Goal: Task Accomplishment & Management: Manage account settings

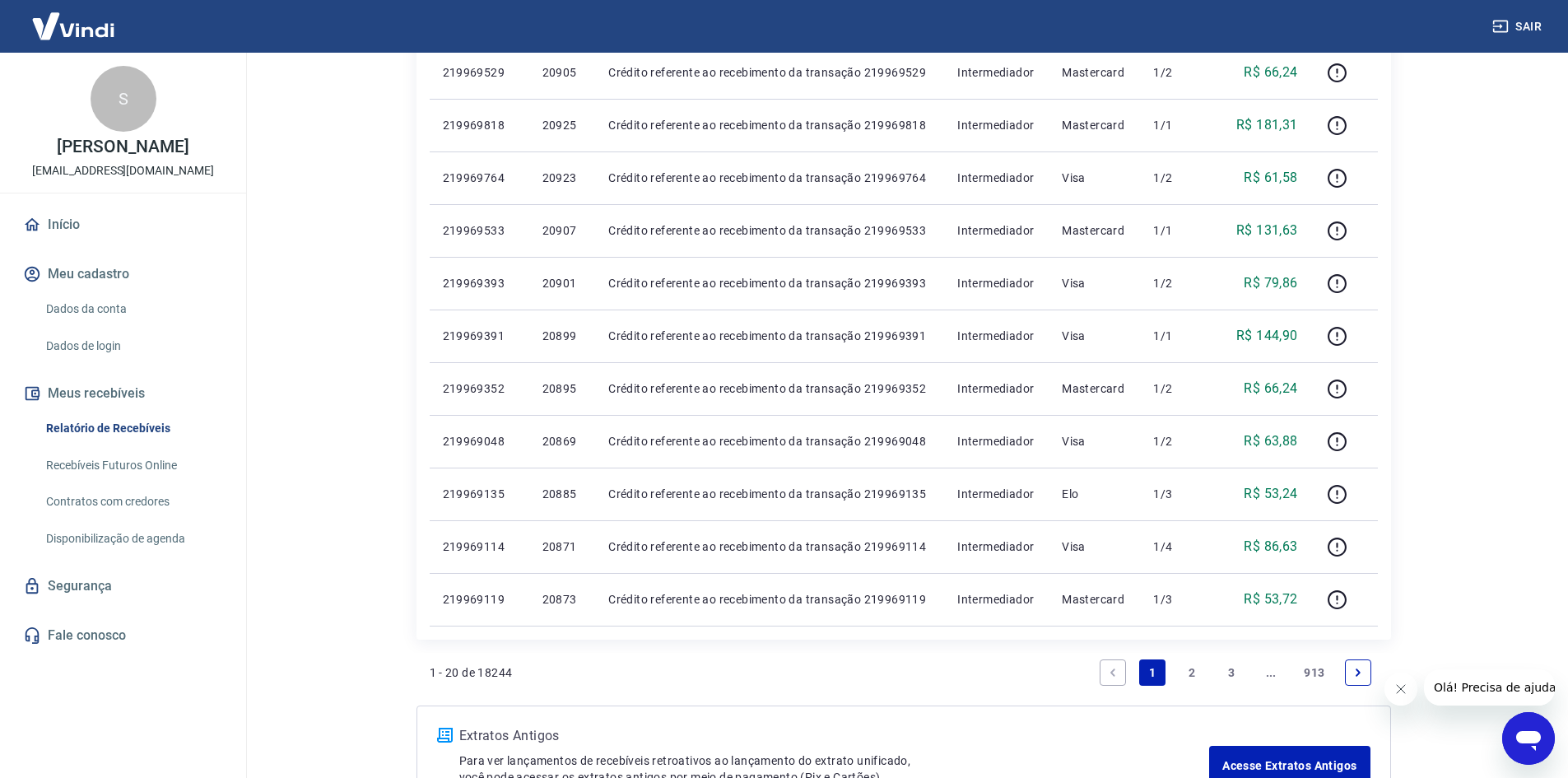
scroll to position [936, 0]
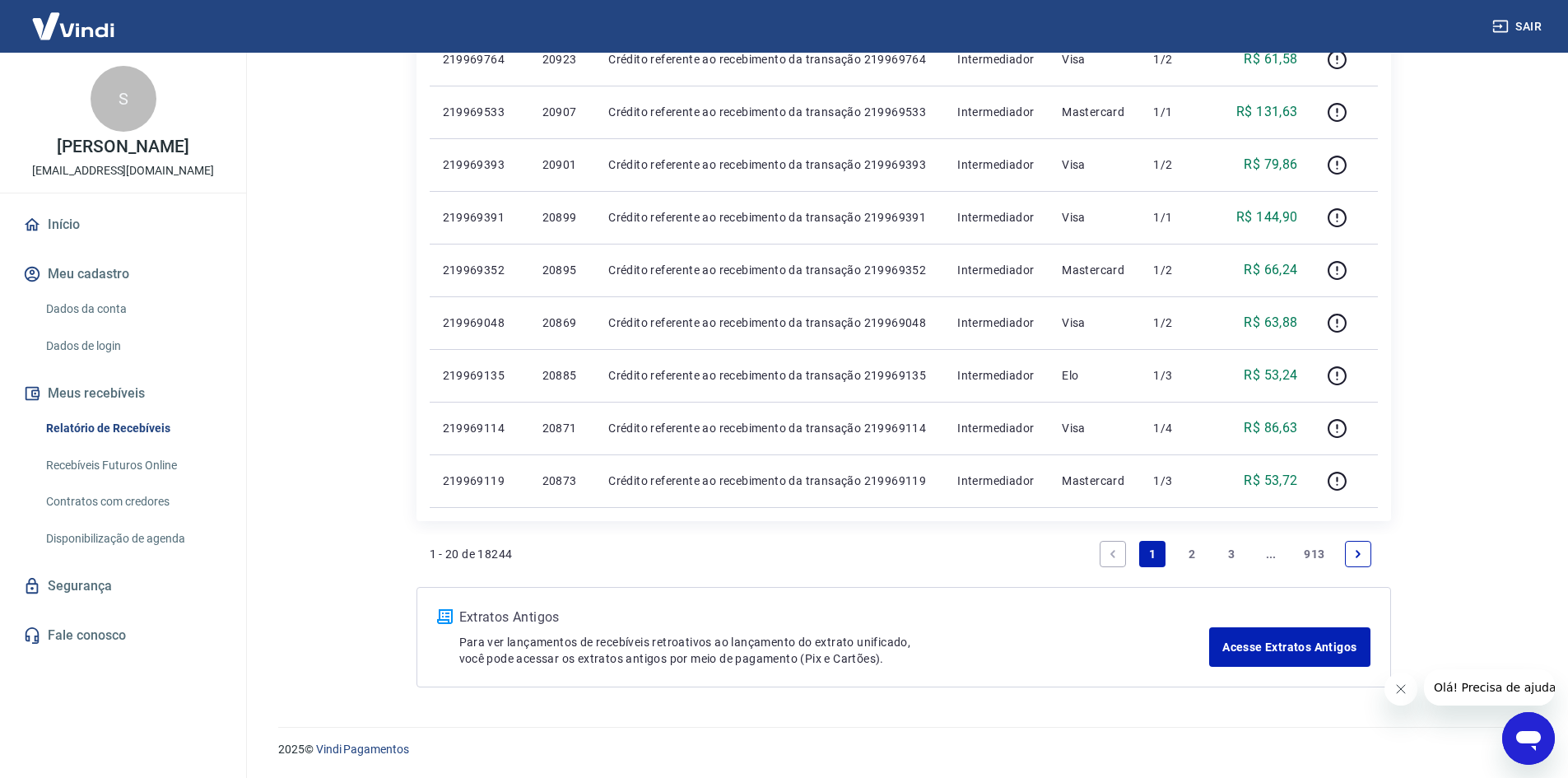
drag, startPoint x: 1183, startPoint y: 553, endPoint x: 1210, endPoint y: 545, distance: 28.2
click at [1182, 553] on link "2" at bounding box center [1192, 554] width 26 height 26
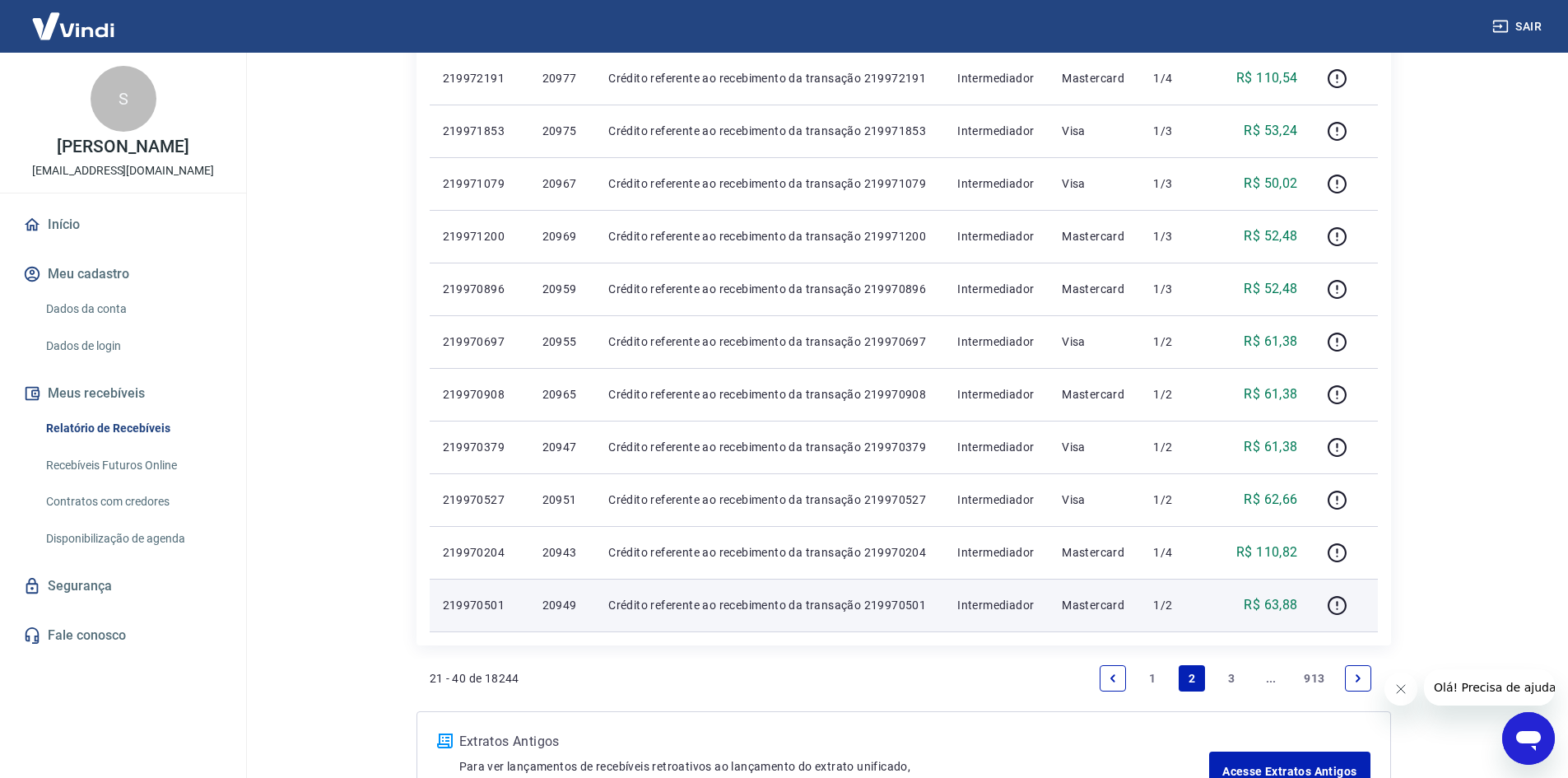
scroll to position [936, 0]
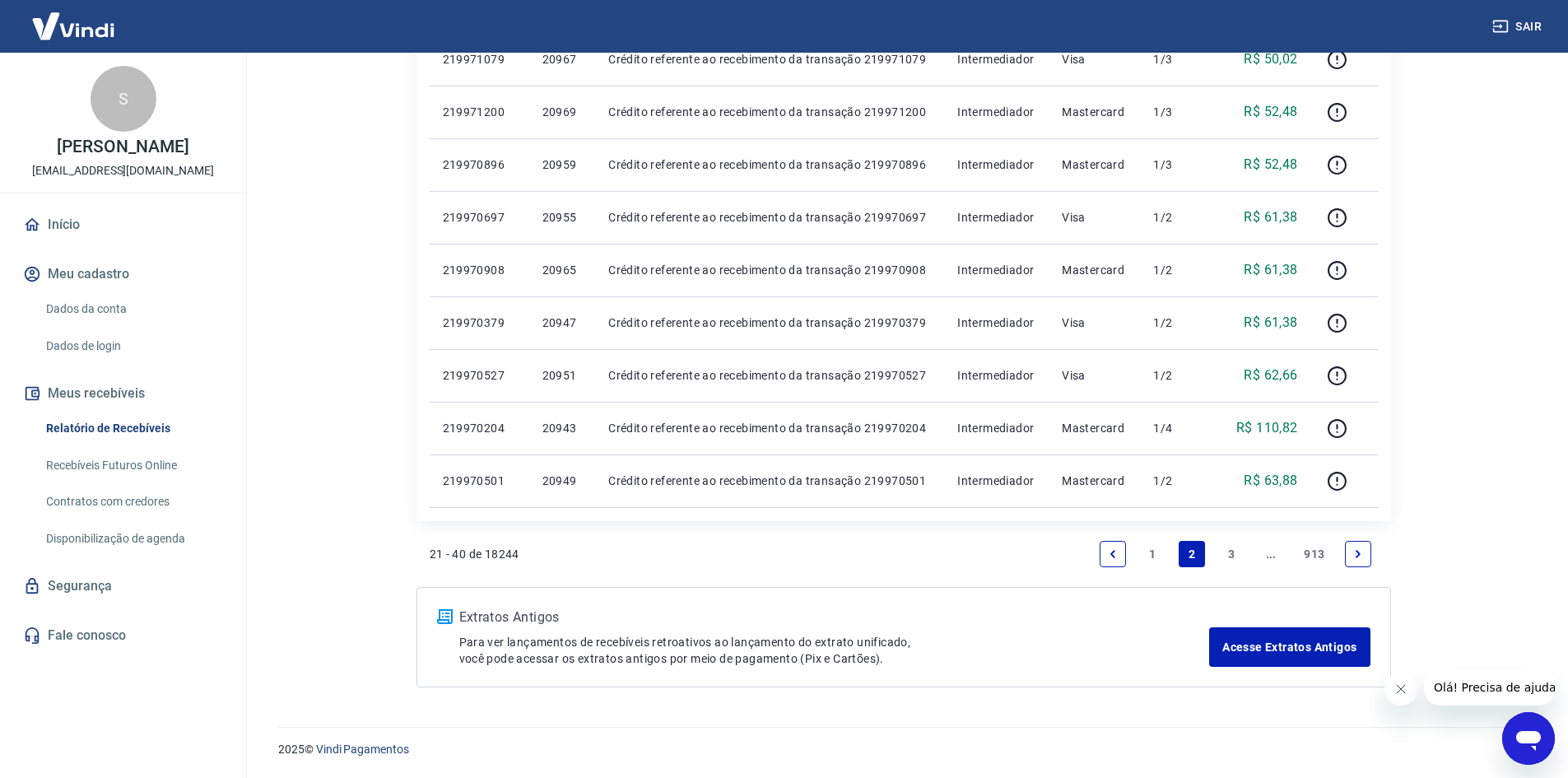
click at [1238, 564] on link "3" at bounding box center [1231, 554] width 26 height 26
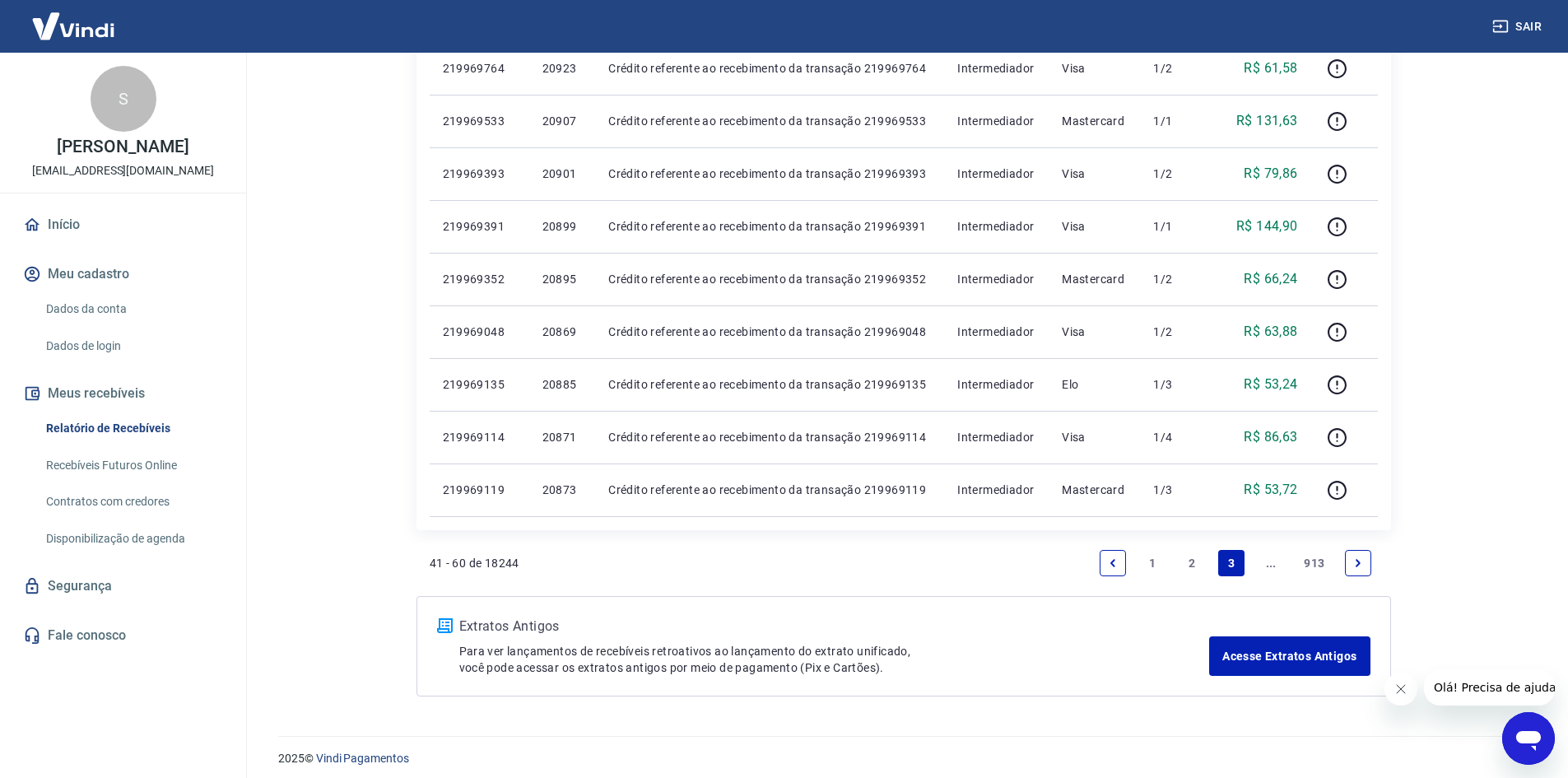
scroll to position [936, 0]
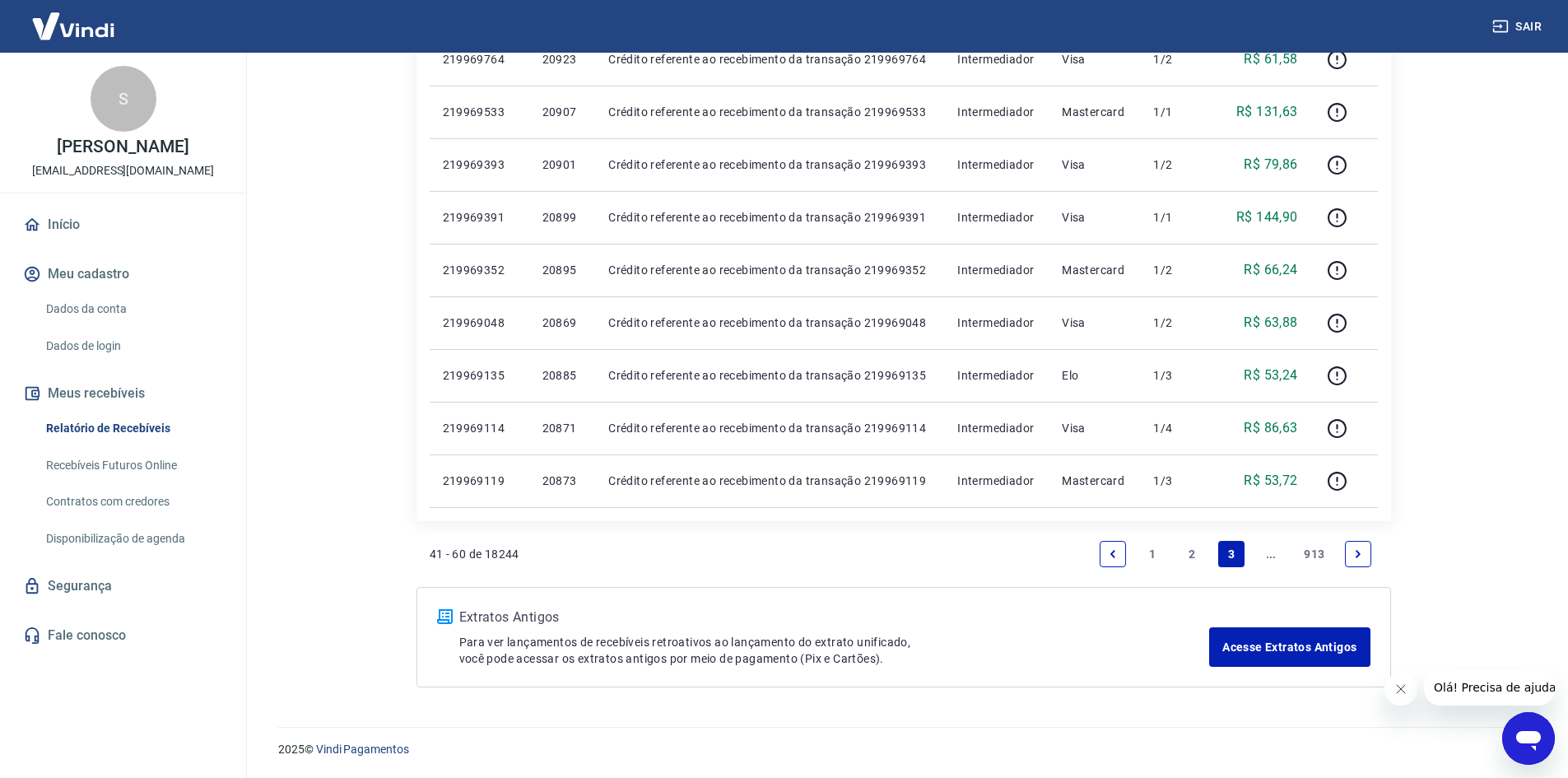
click at [1159, 554] on link "1" at bounding box center [1152, 554] width 26 height 26
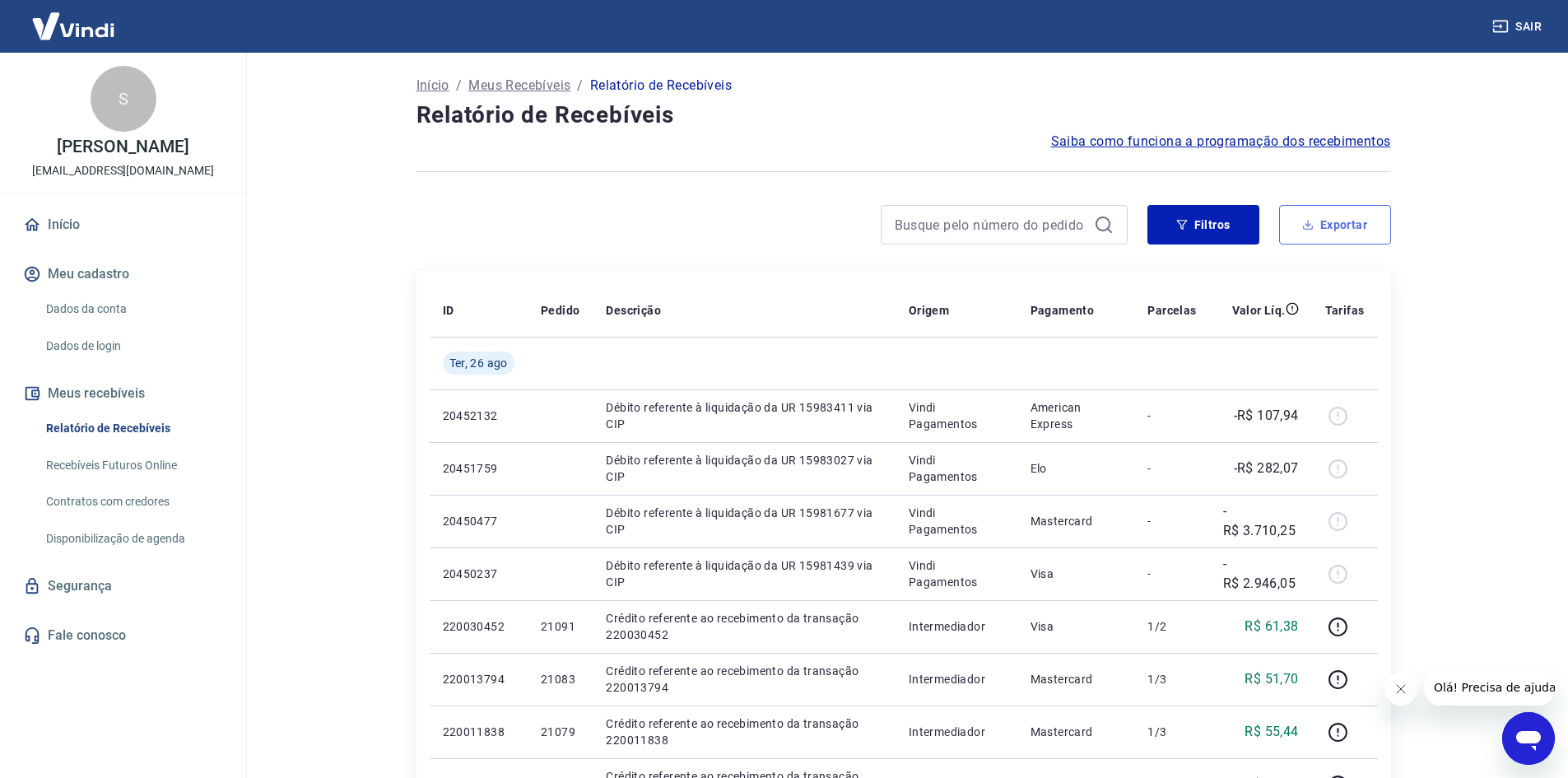
click at [1345, 230] on button "Exportar" at bounding box center [1334, 224] width 112 height 39
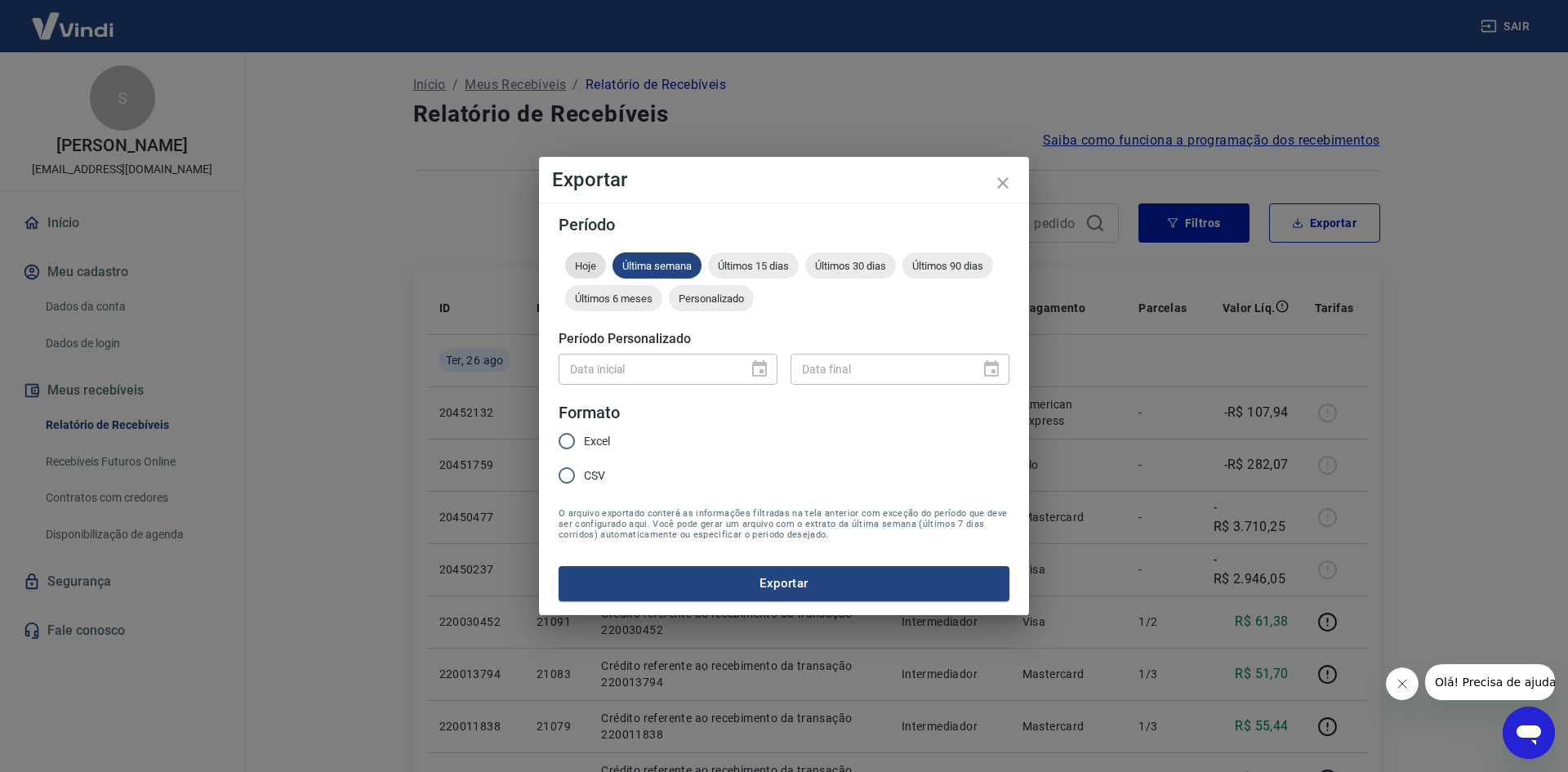
click at [595, 273] on div "Hoje" at bounding box center [585, 265] width 41 height 26
click at [787, 591] on button "Exportar" at bounding box center [784, 584] width 451 height 34
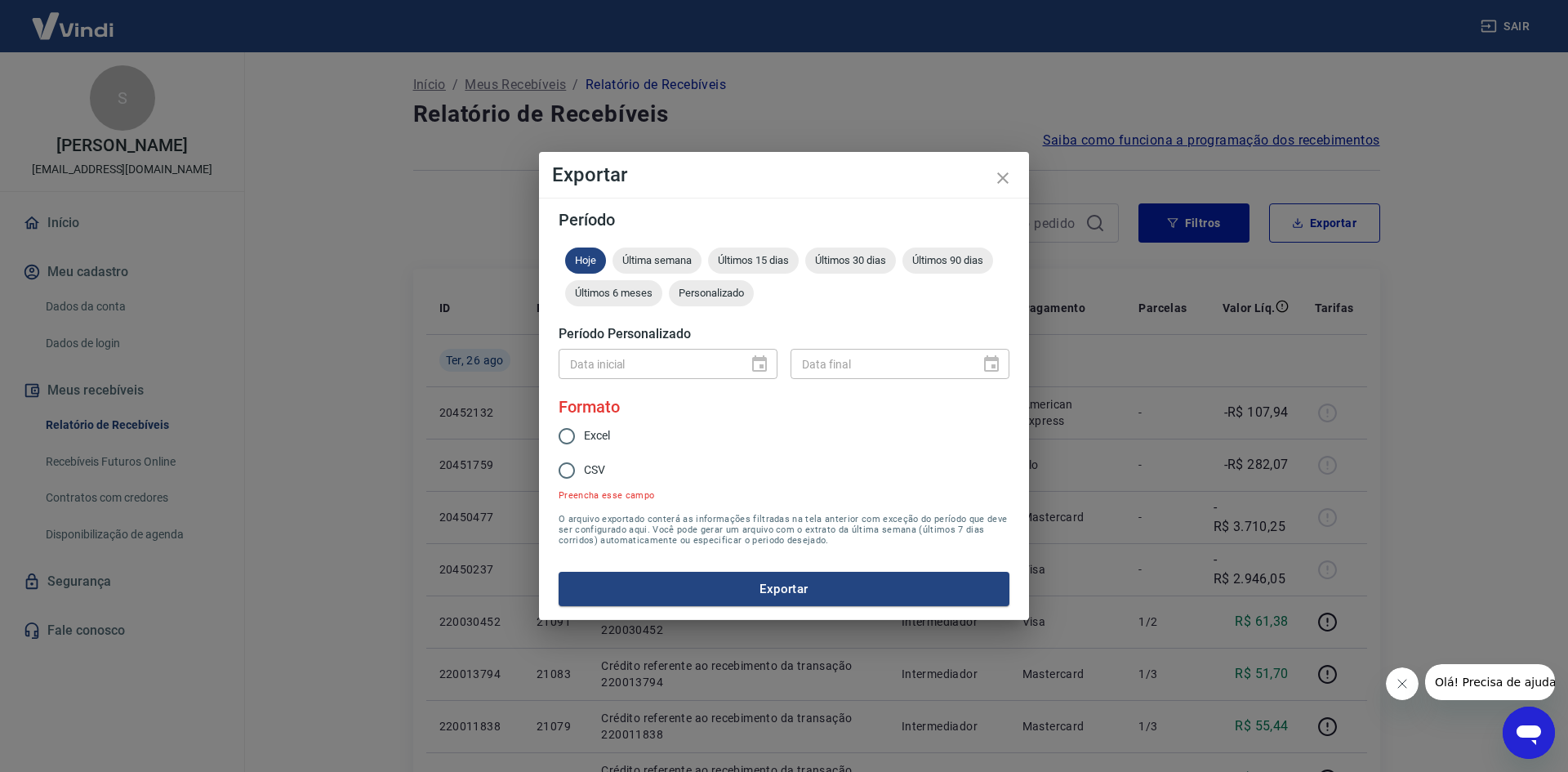
drag, startPoint x: 619, startPoint y: 449, endPoint x: 612, endPoint y: 434, distance: 16.6
click at [619, 446] on label "Excel" at bounding box center [601, 437] width 103 height 34
click at [583, 446] on input "Excel" at bounding box center [566, 437] width 34 height 34
radio input "true"
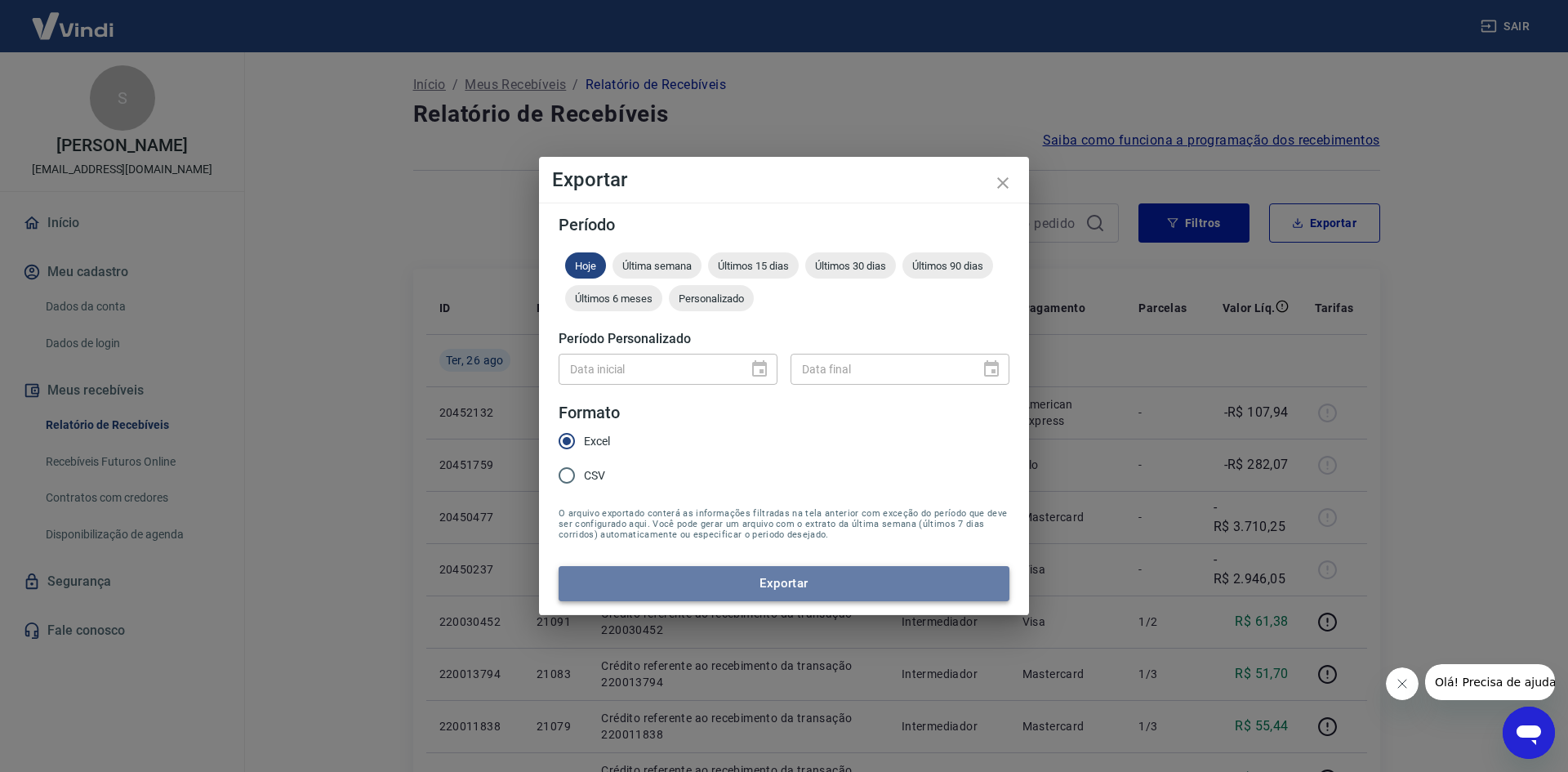
click at [778, 569] on button "Exportar" at bounding box center [784, 584] width 451 height 34
